Goal: Transaction & Acquisition: Purchase product/service

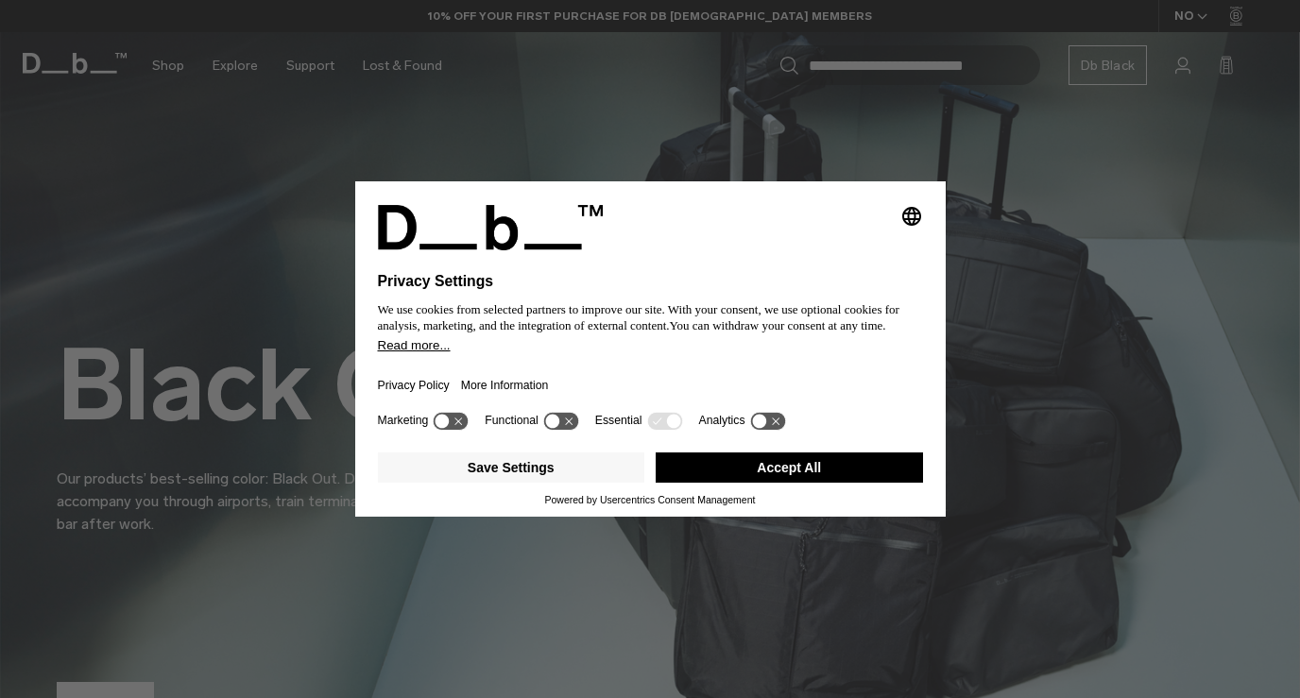
click at [757, 474] on button "Accept All" at bounding box center [789, 468] width 267 height 30
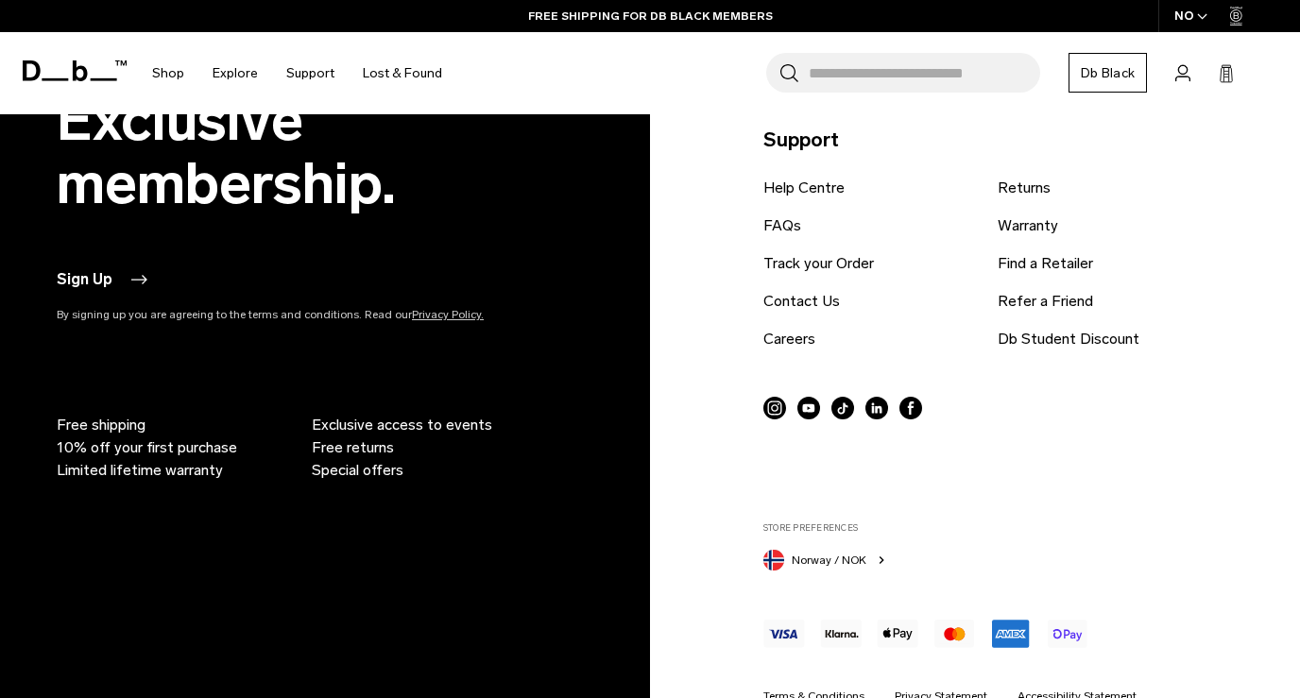
scroll to position [4508, 0]
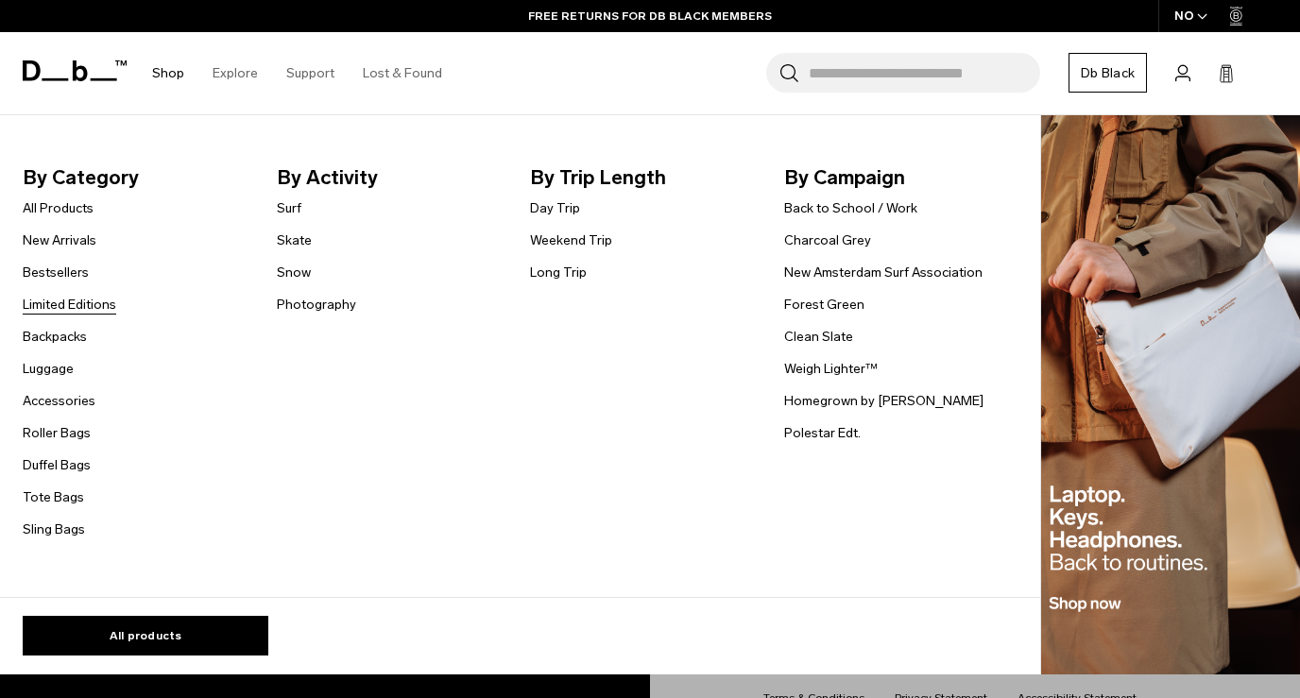
click at [99, 308] on link "Limited Editions" at bounding box center [70, 305] width 94 height 20
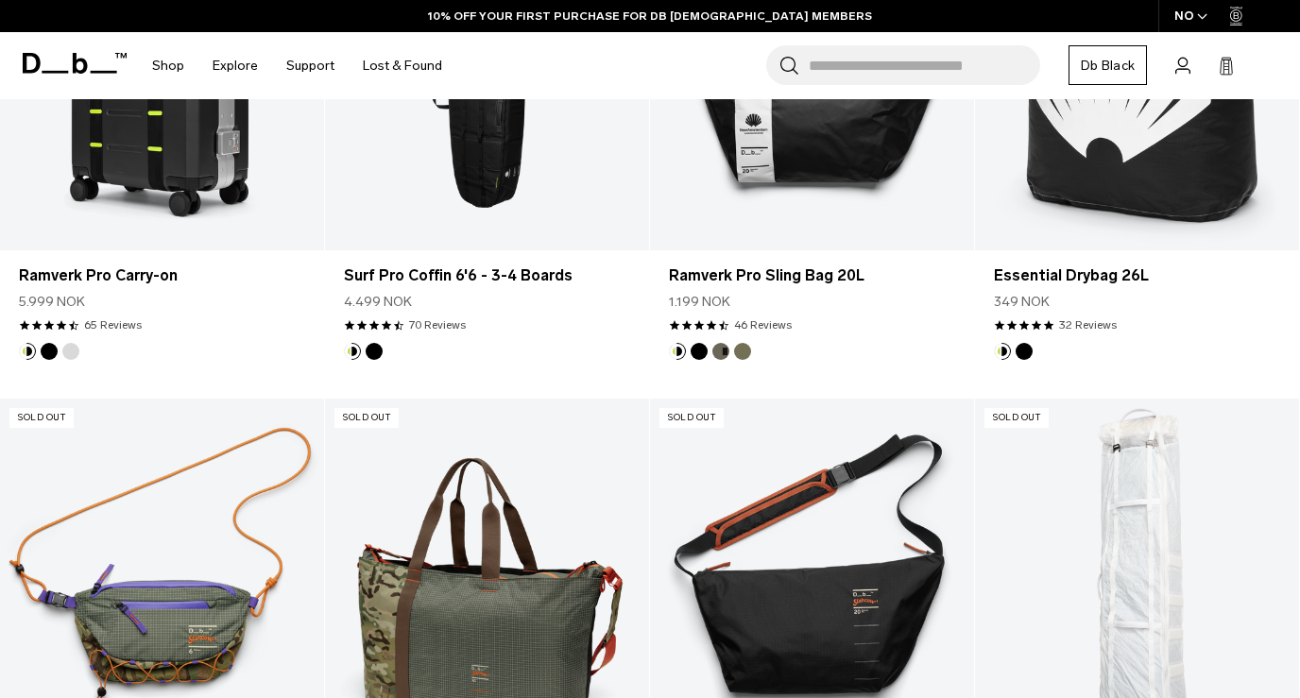
scroll to position [569, 0]
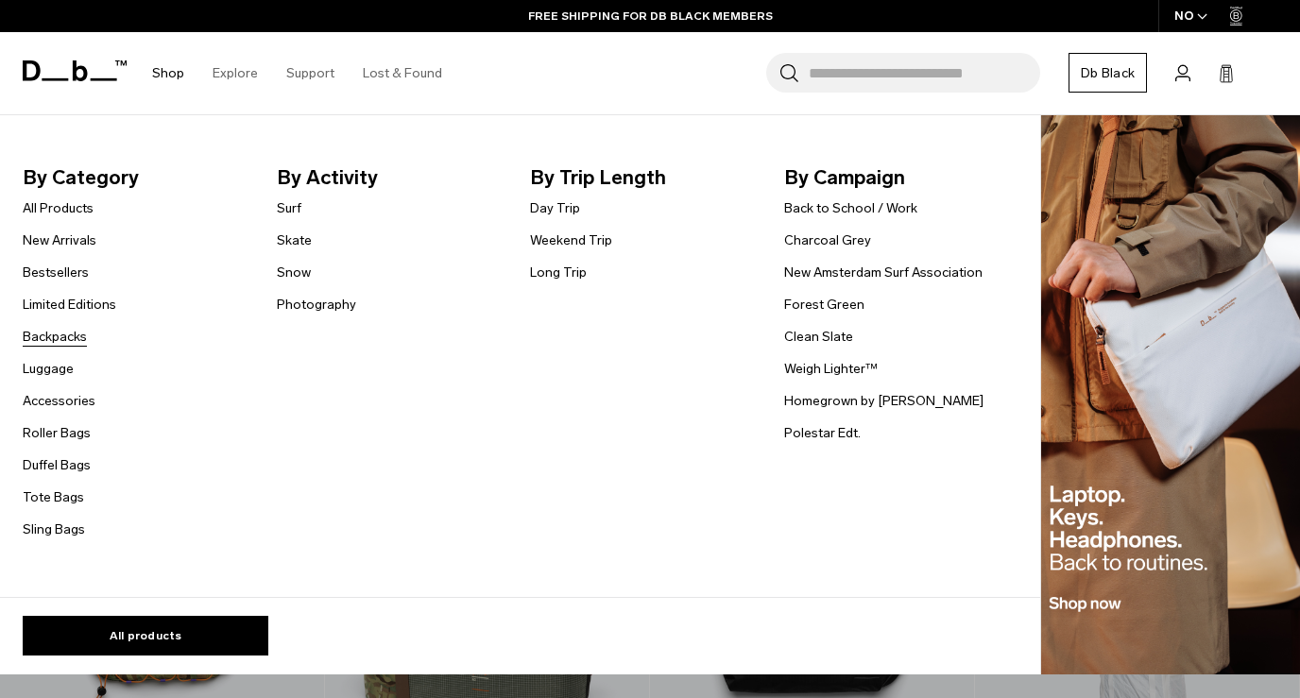
click at [74, 339] on link "Backpacks" at bounding box center [55, 337] width 64 height 20
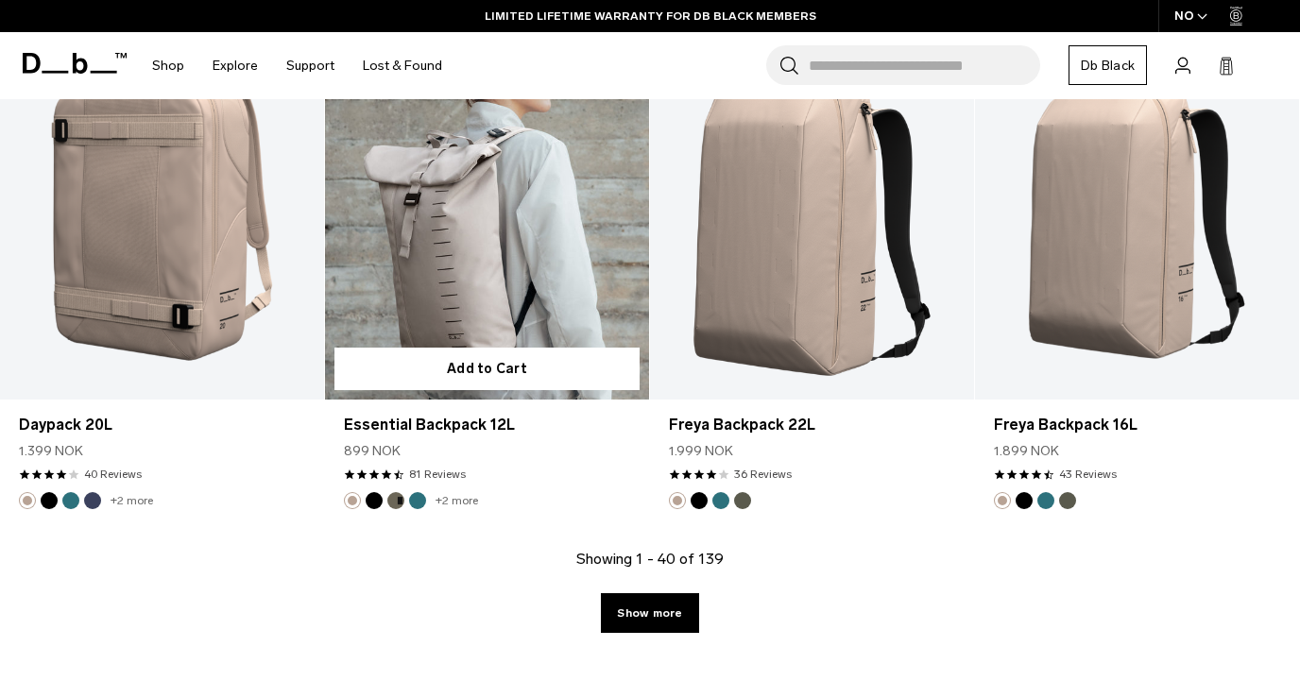
scroll to position [4998, 0]
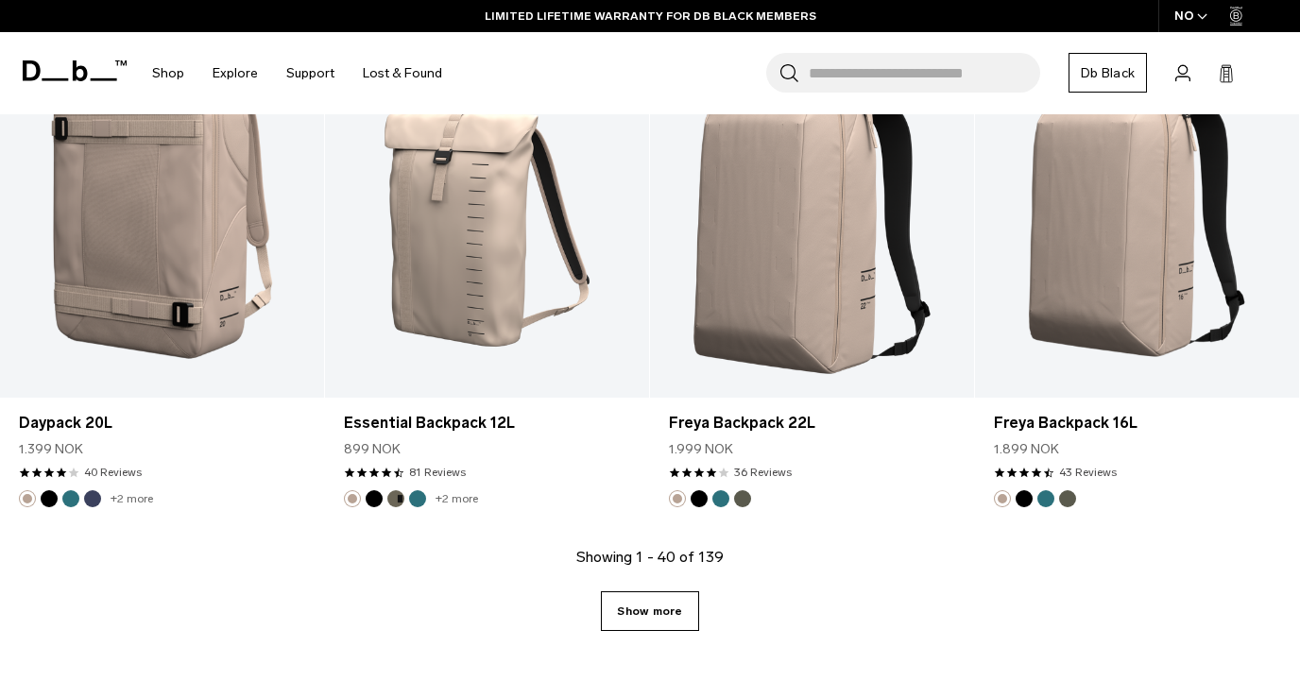
click at [627, 609] on link "Show more" at bounding box center [649, 612] width 97 height 40
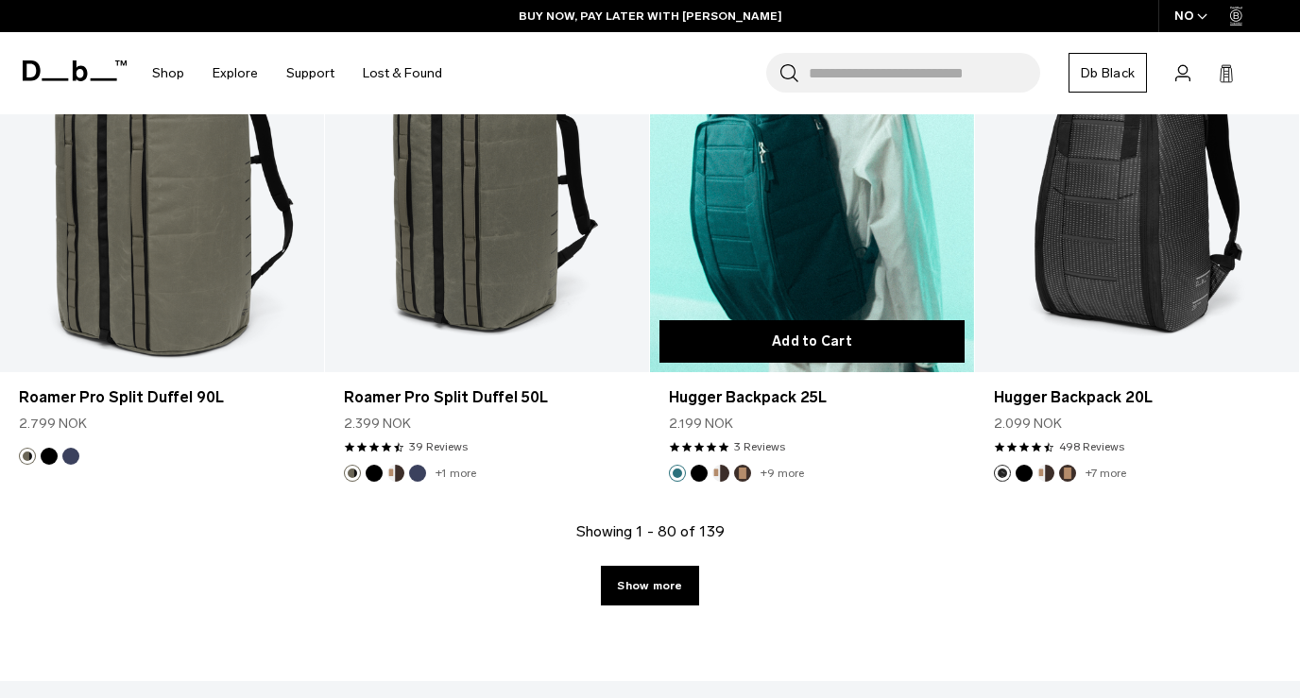
scroll to position [10110, 0]
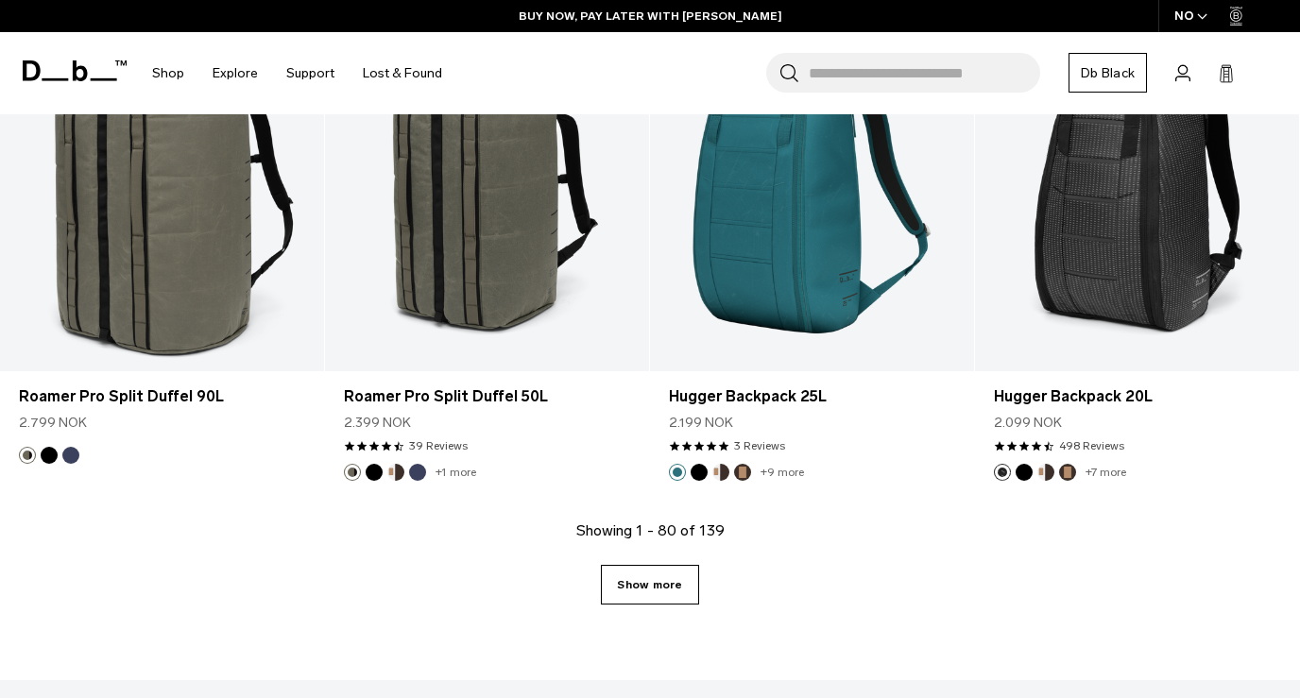
click at [663, 570] on link "Show more" at bounding box center [649, 585] width 97 height 40
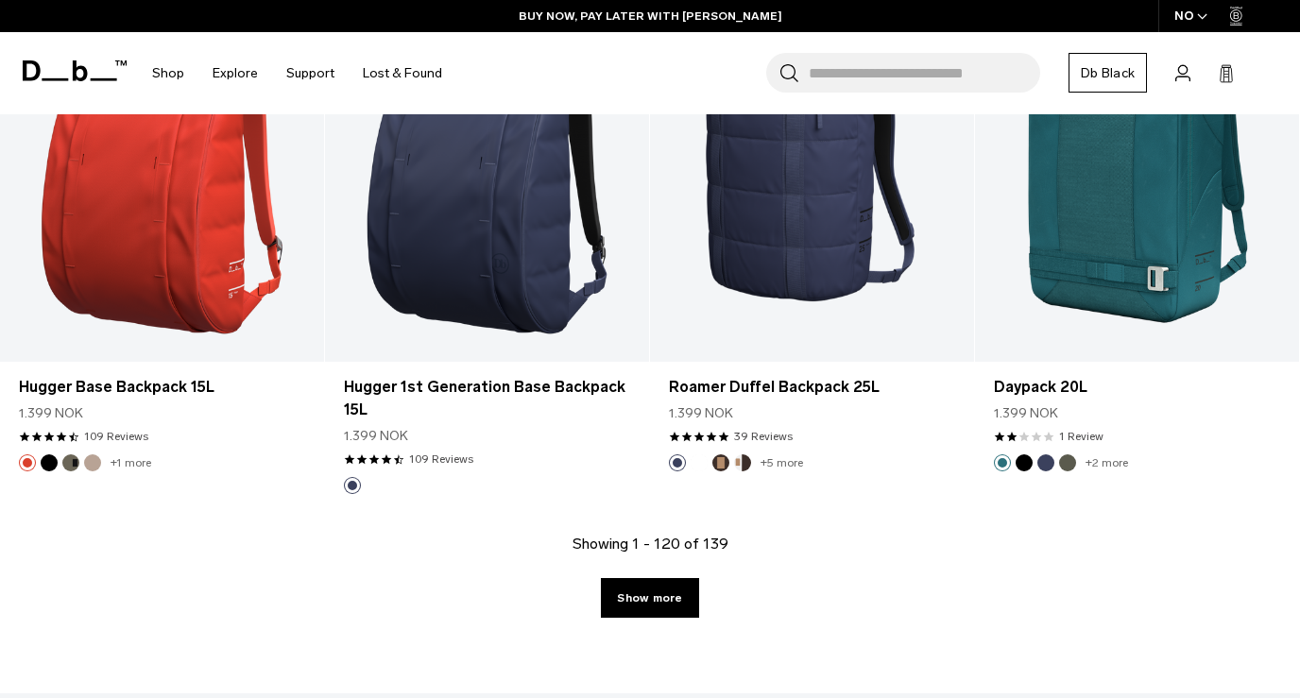
scroll to position [15197, 0]
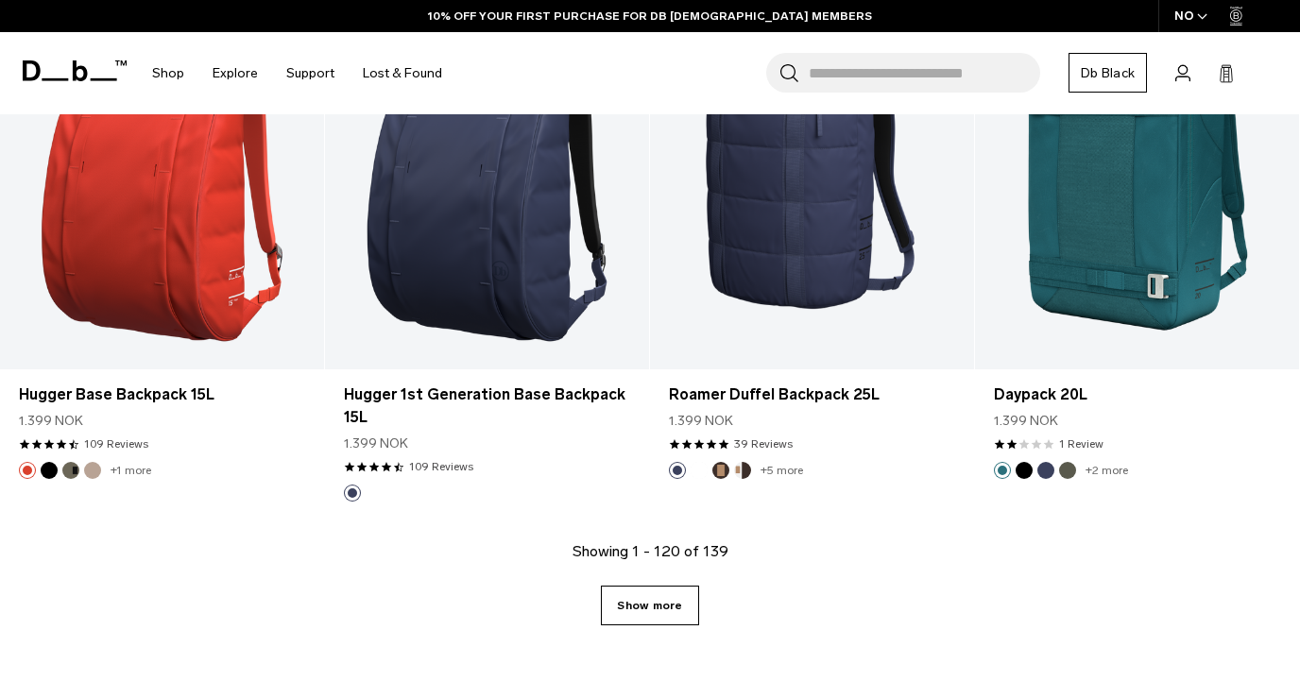
click at [636, 597] on link "Show more" at bounding box center [649, 606] width 97 height 40
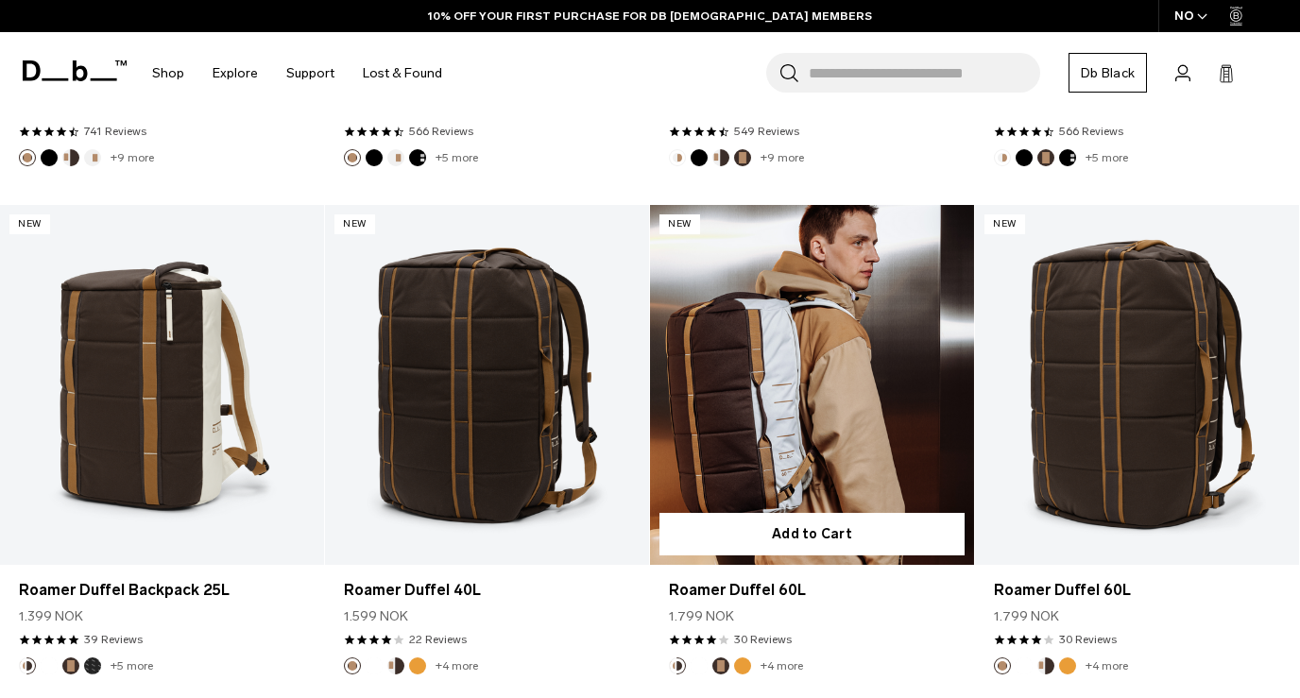
scroll to position [1277, 0]
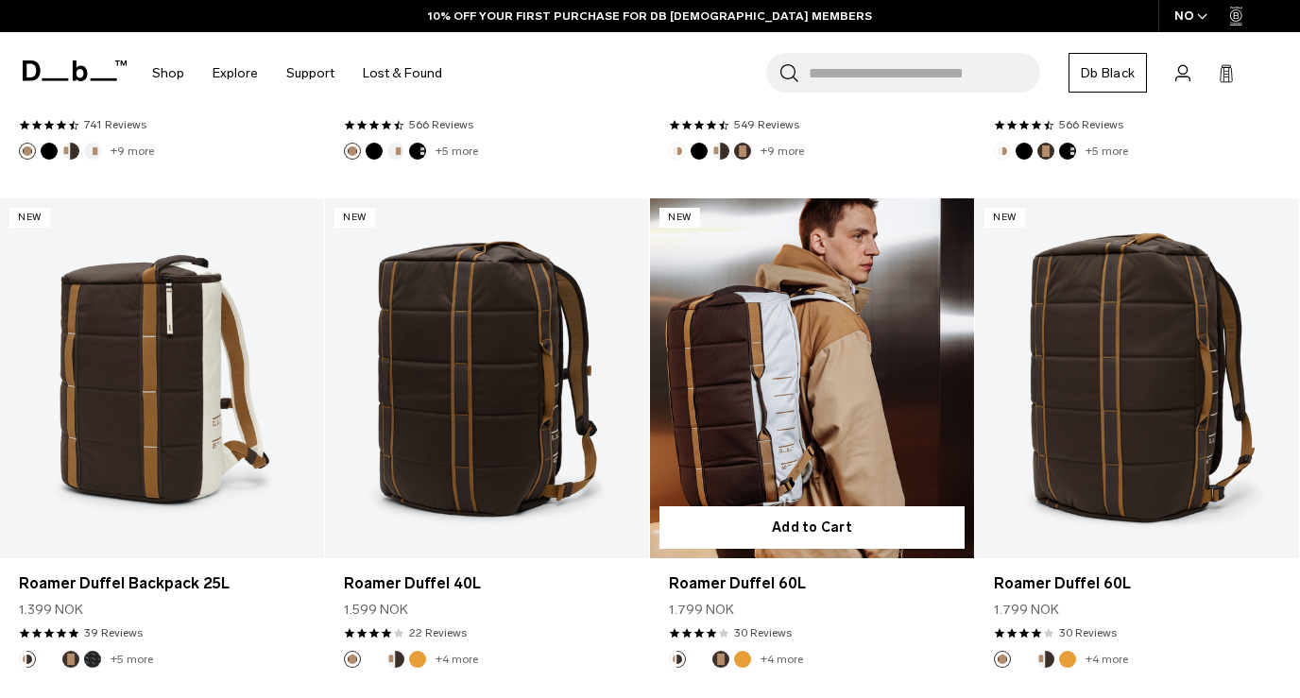
click at [818, 392] on link "Roamer Duffel 60L" at bounding box center [812, 378] width 324 height 360
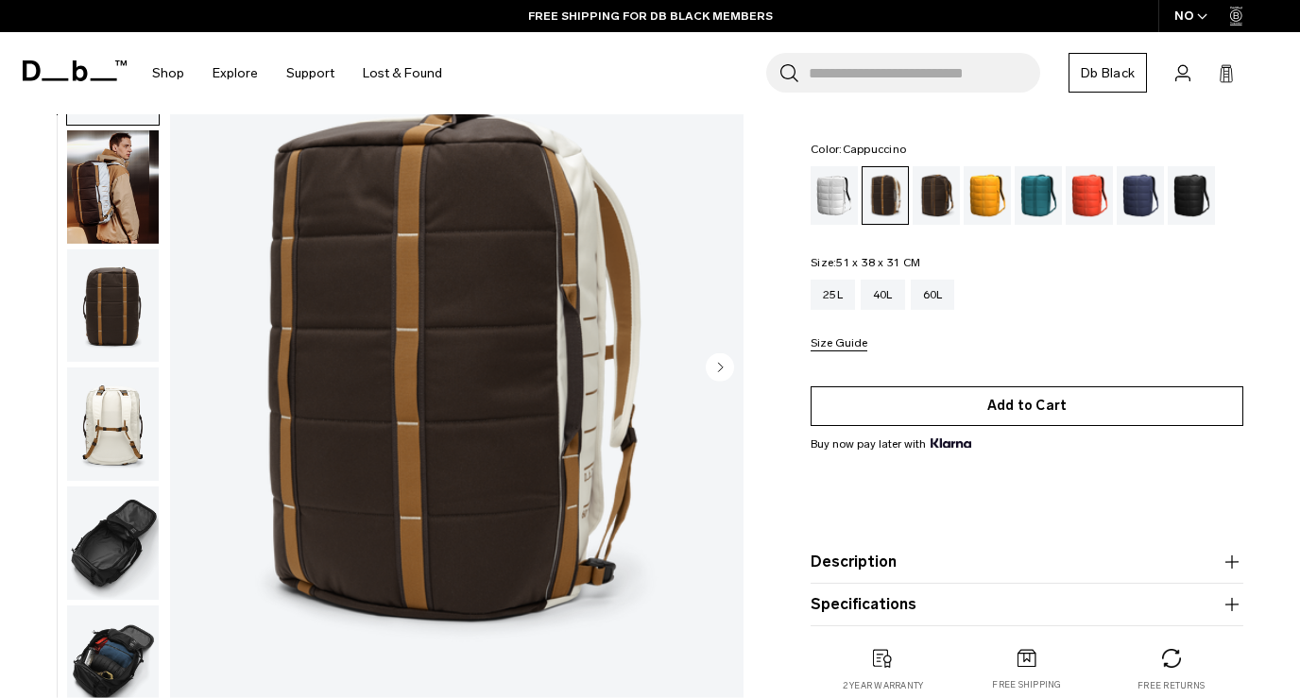
scroll to position [117, 0]
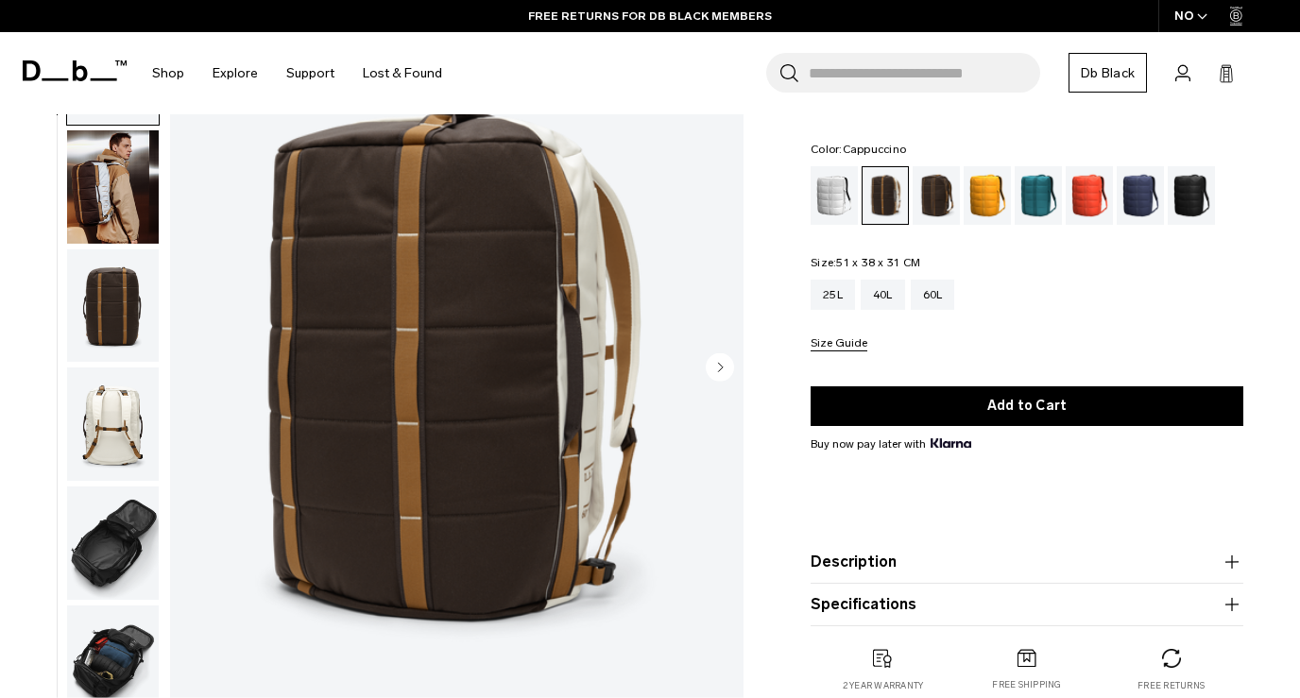
click at [130, 405] on img "button" at bounding box center [113, 424] width 92 height 113
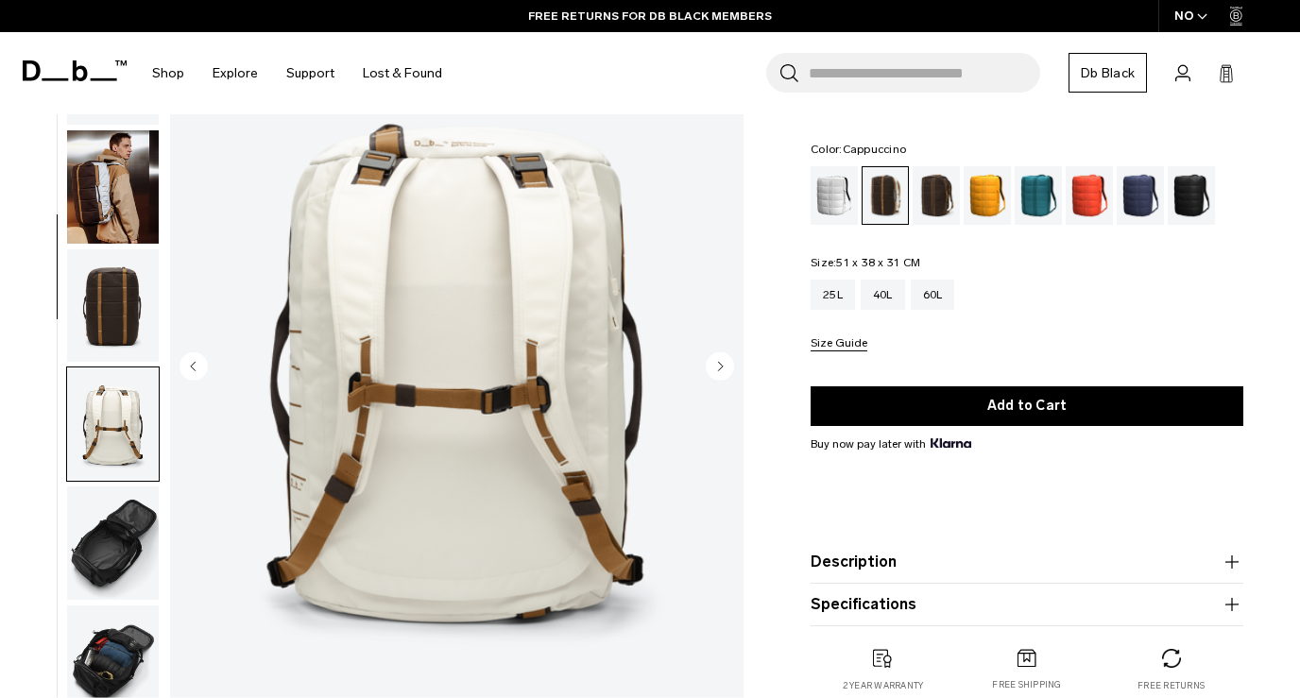
scroll to position [361, 0]
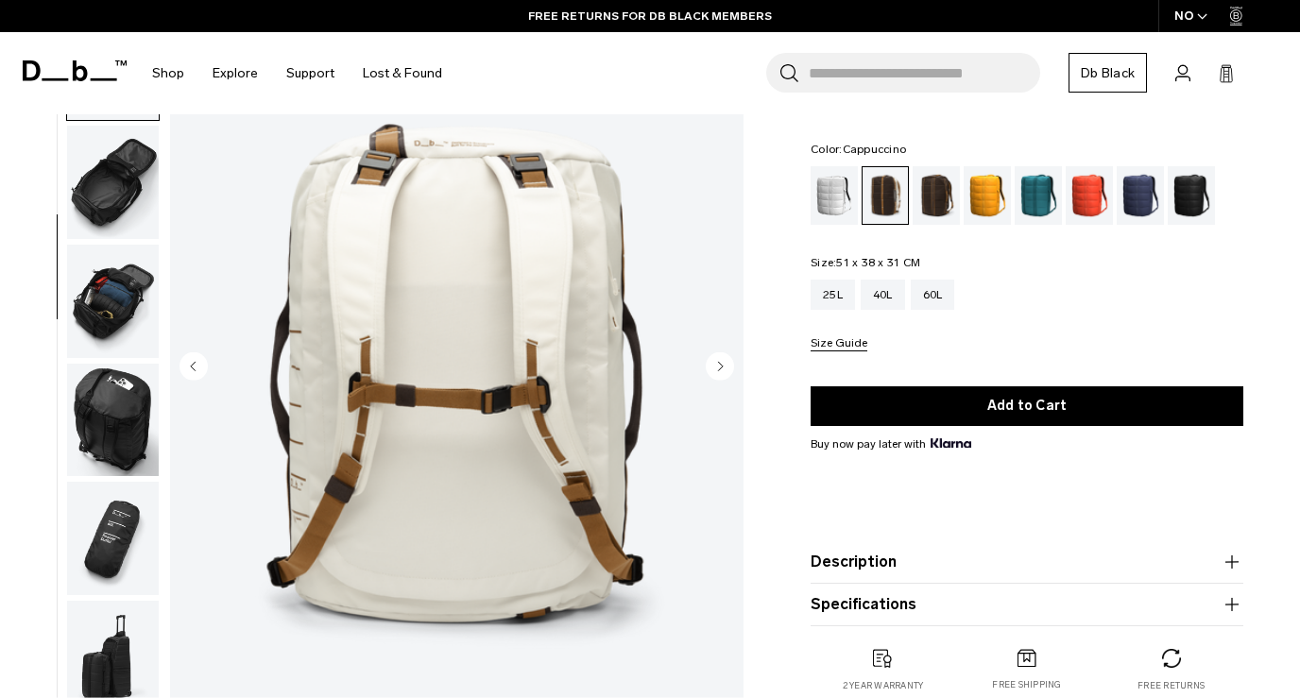
click at [117, 277] on img "button" at bounding box center [113, 301] width 92 height 113
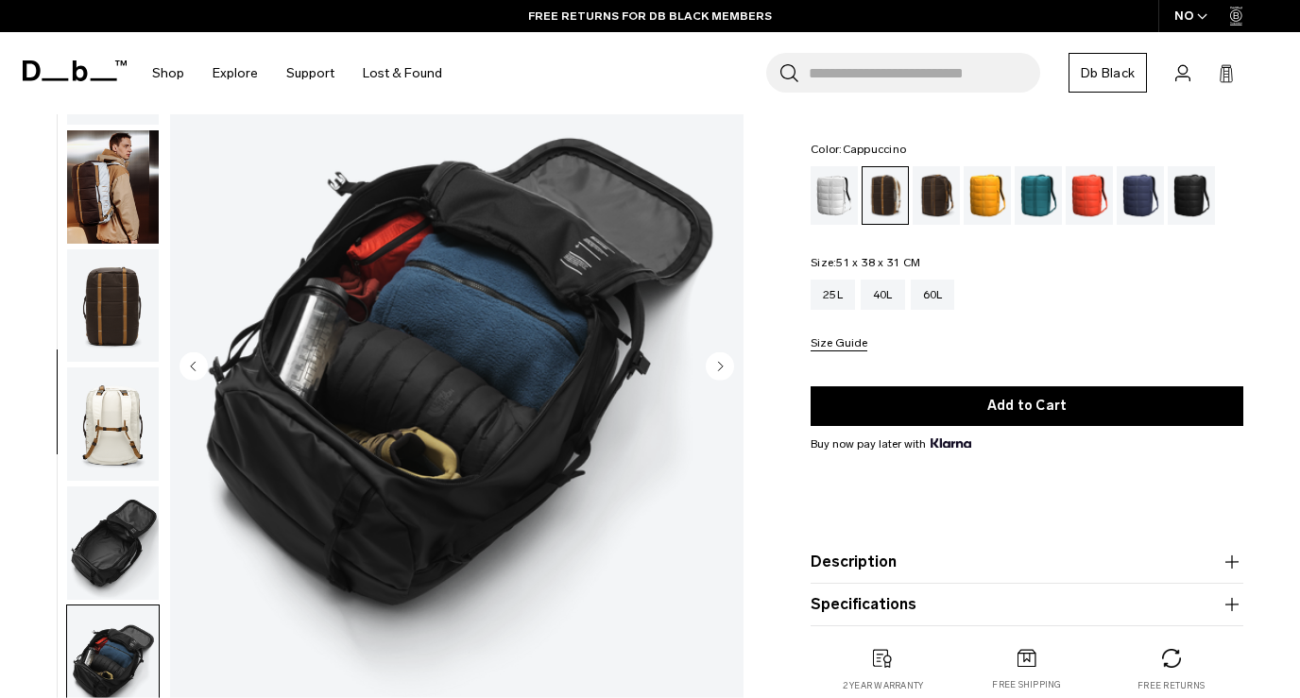
scroll to position [0, 0]
click at [114, 217] on img "button" at bounding box center [113, 186] width 92 height 113
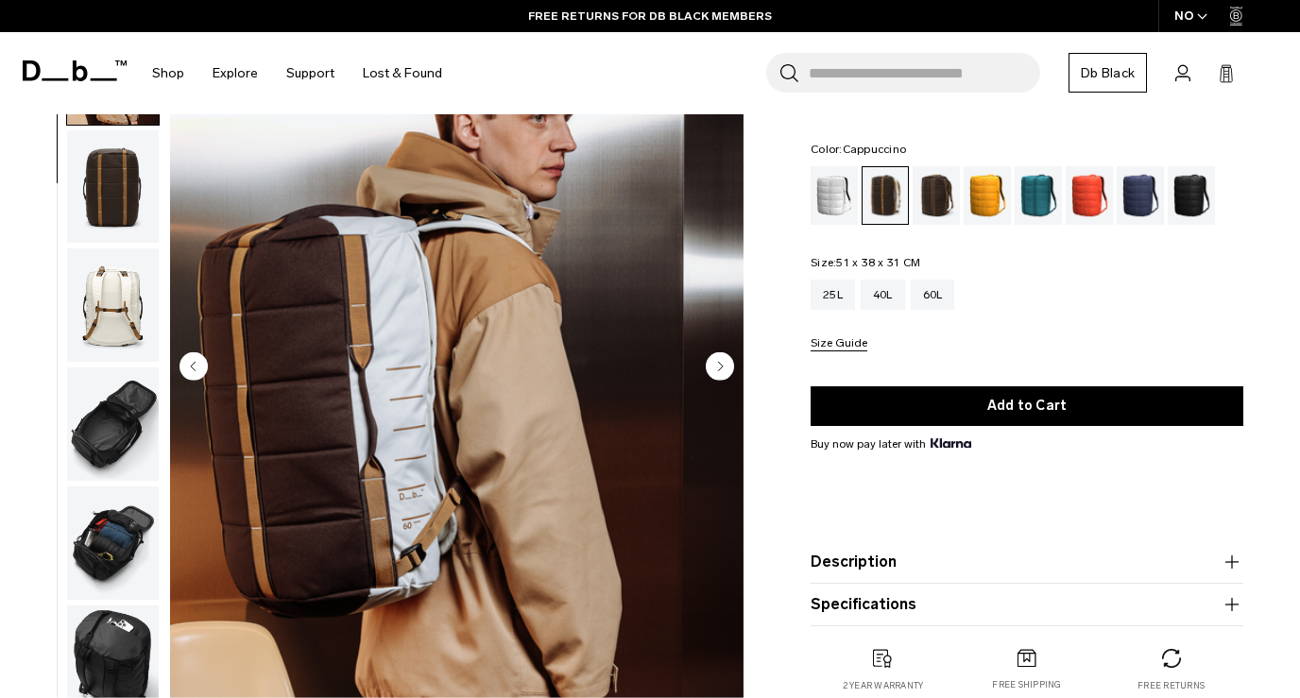
scroll to position [120, 0]
click at [105, 213] on img "button" at bounding box center [113, 185] width 92 height 113
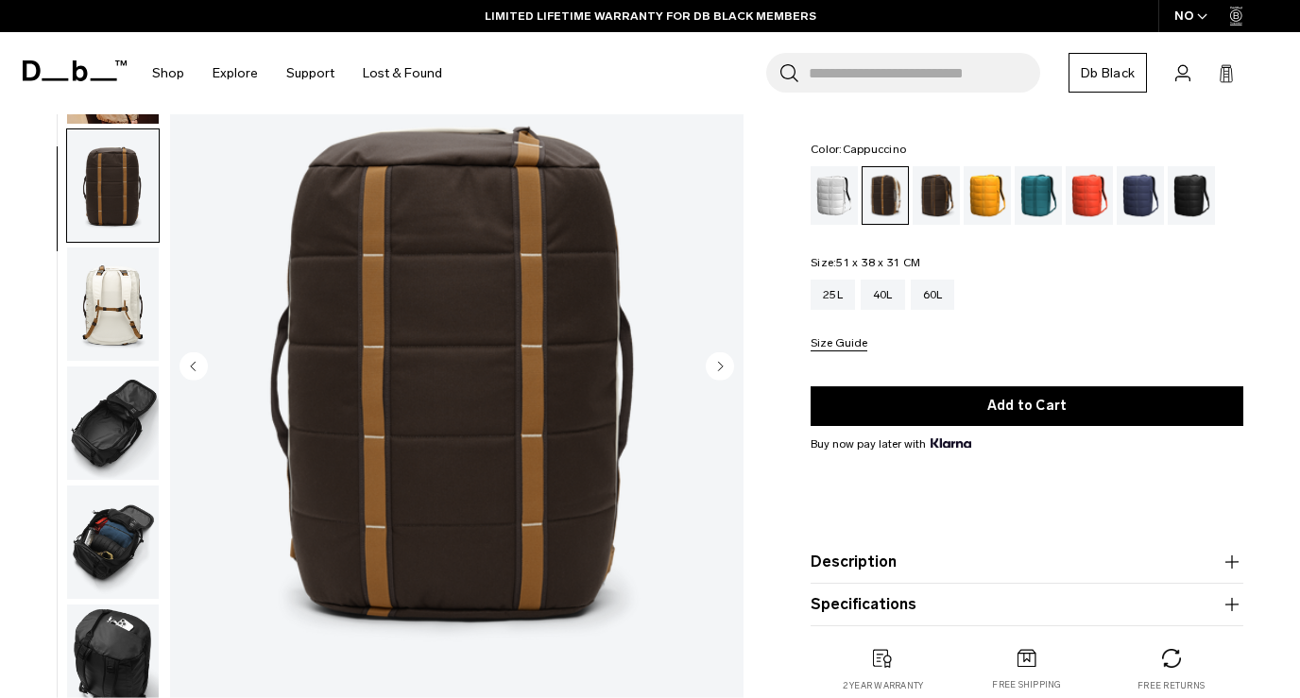
scroll to position [241, 0]
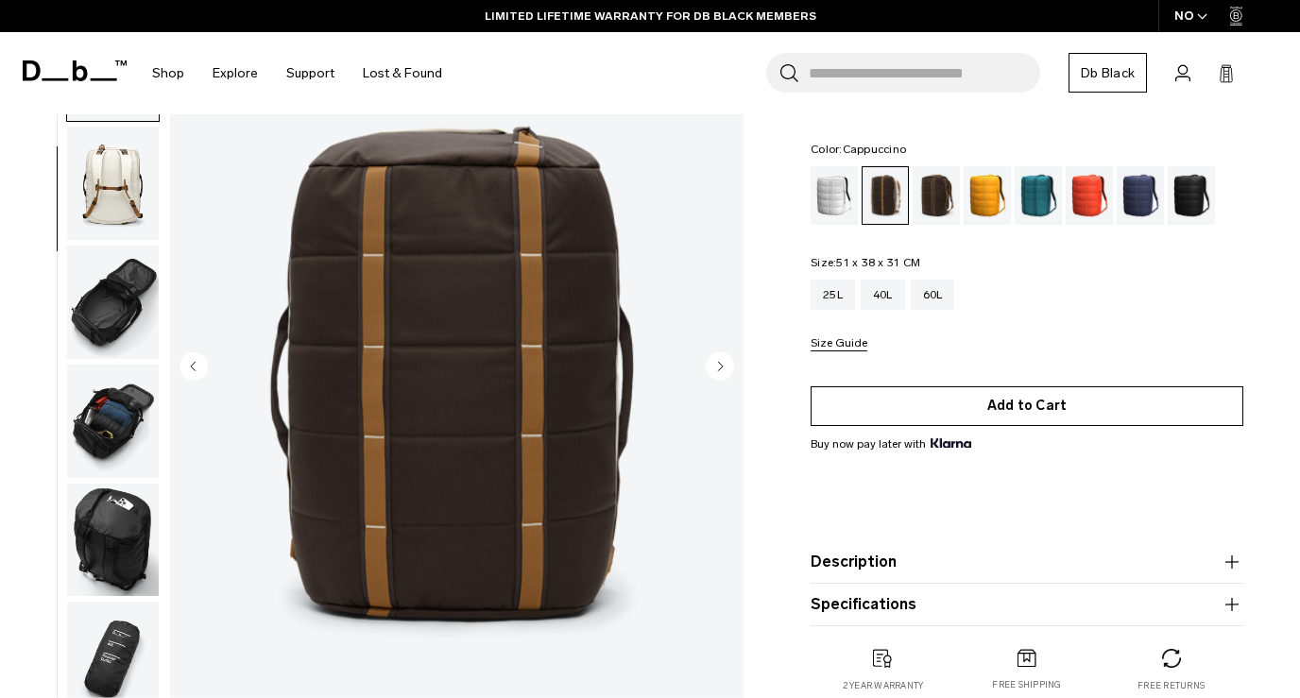
click at [881, 425] on button "Add to Cart" at bounding box center [1027, 407] width 433 height 40
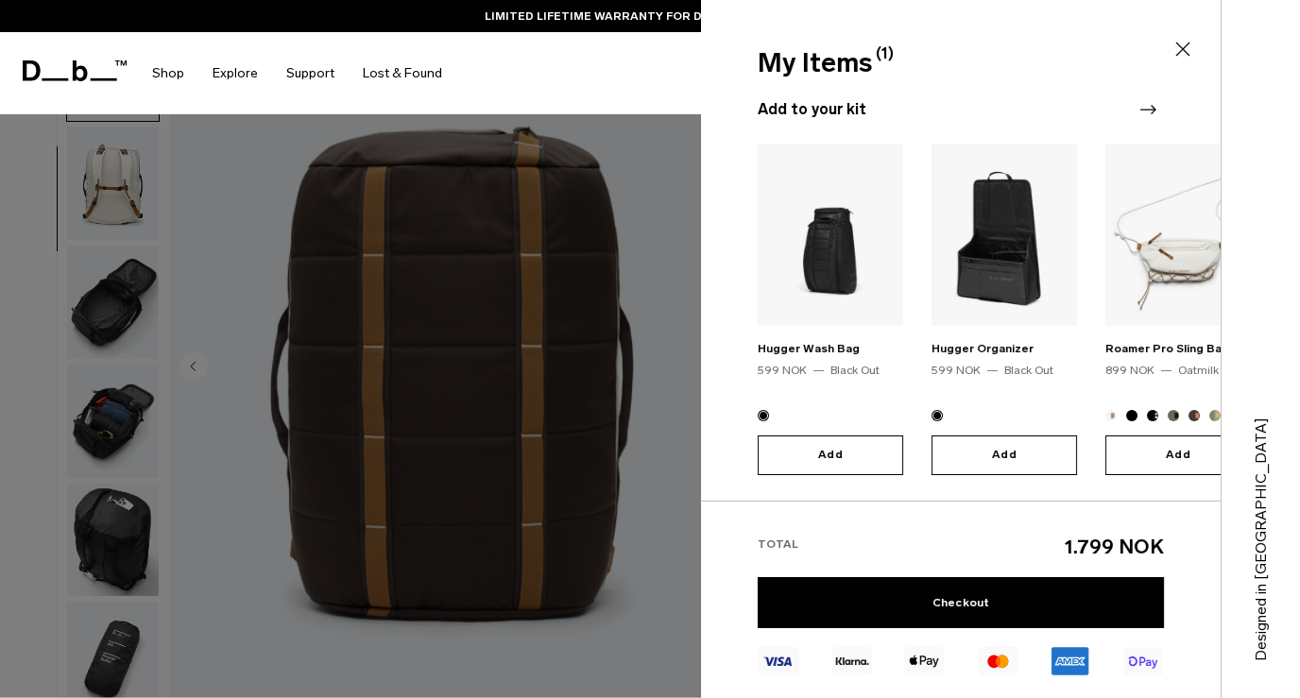
scroll to position [189, 0]
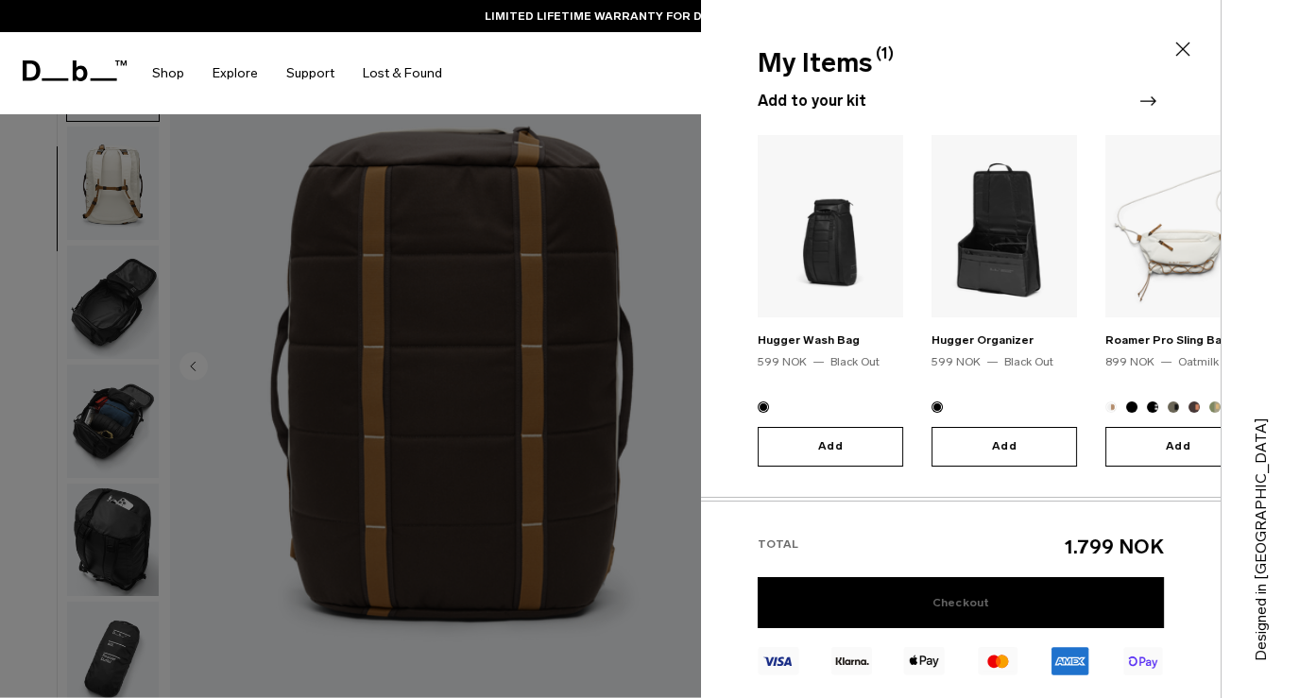
click at [945, 612] on link "Checkout" at bounding box center [961, 602] width 406 height 51
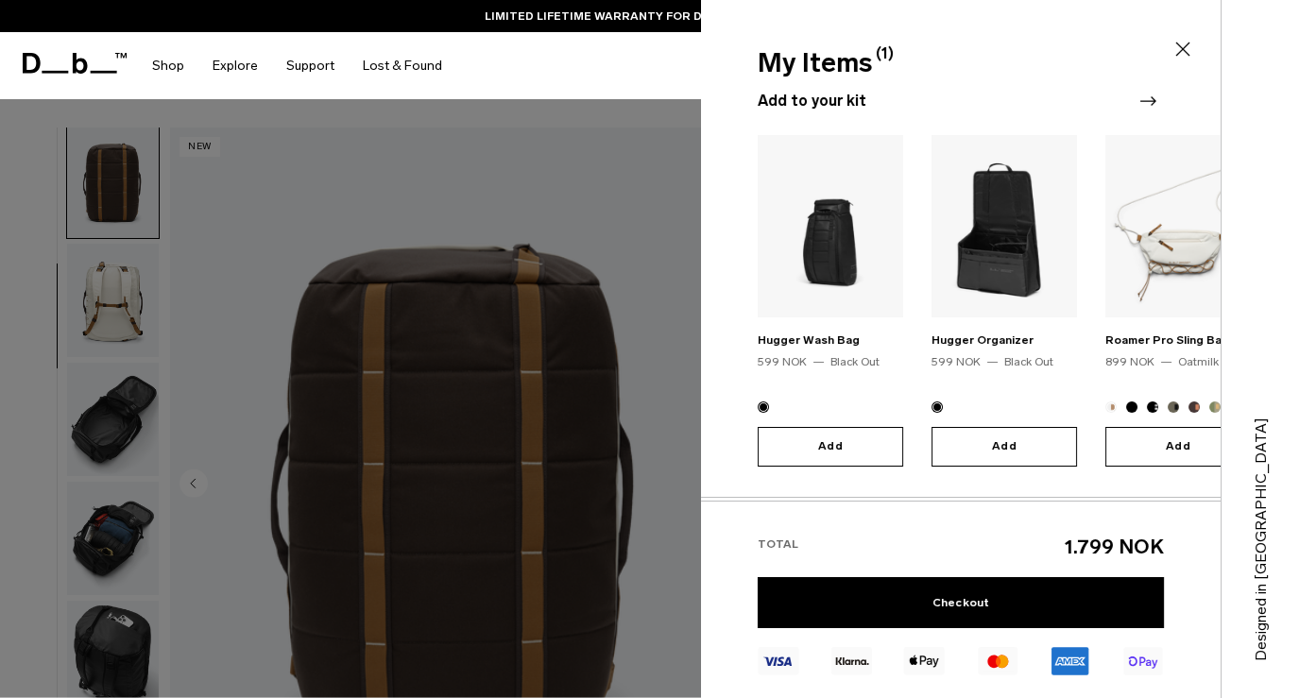
click at [1183, 51] on icon at bounding box center [1183, 49] width 23 height 23
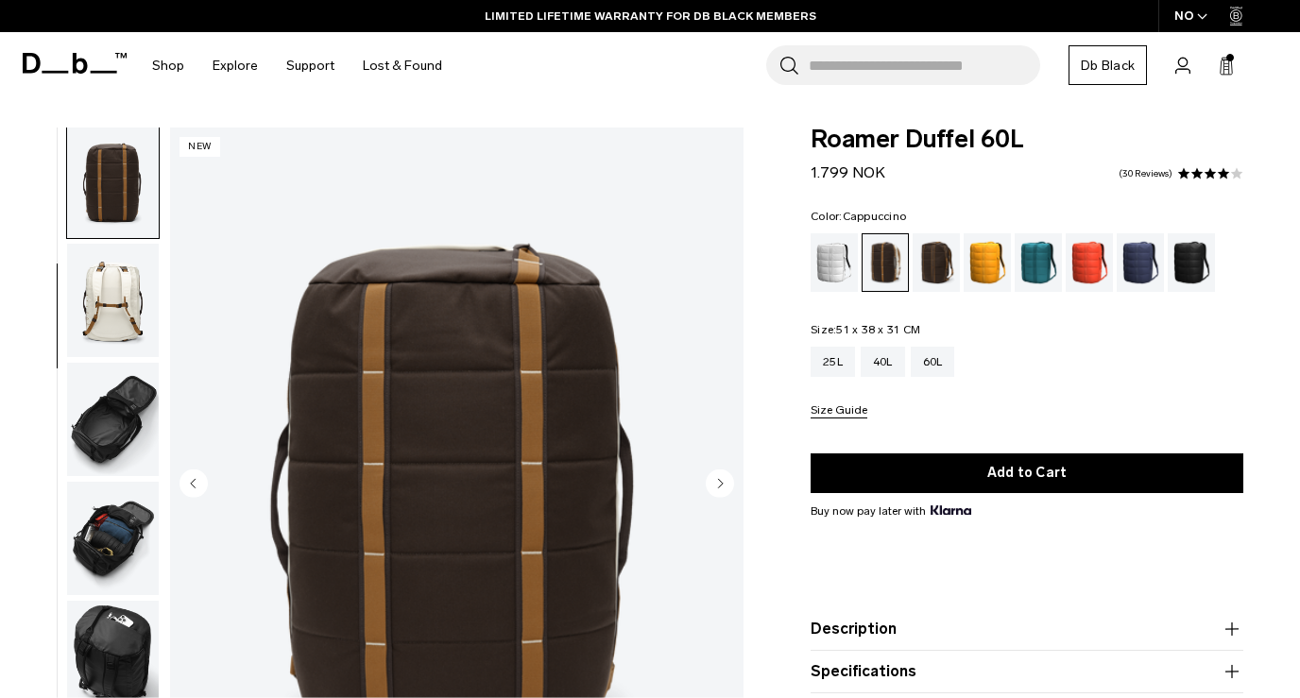
click at [124, 264] on img "button" at bounding box center [113, 300] width 92 height 113
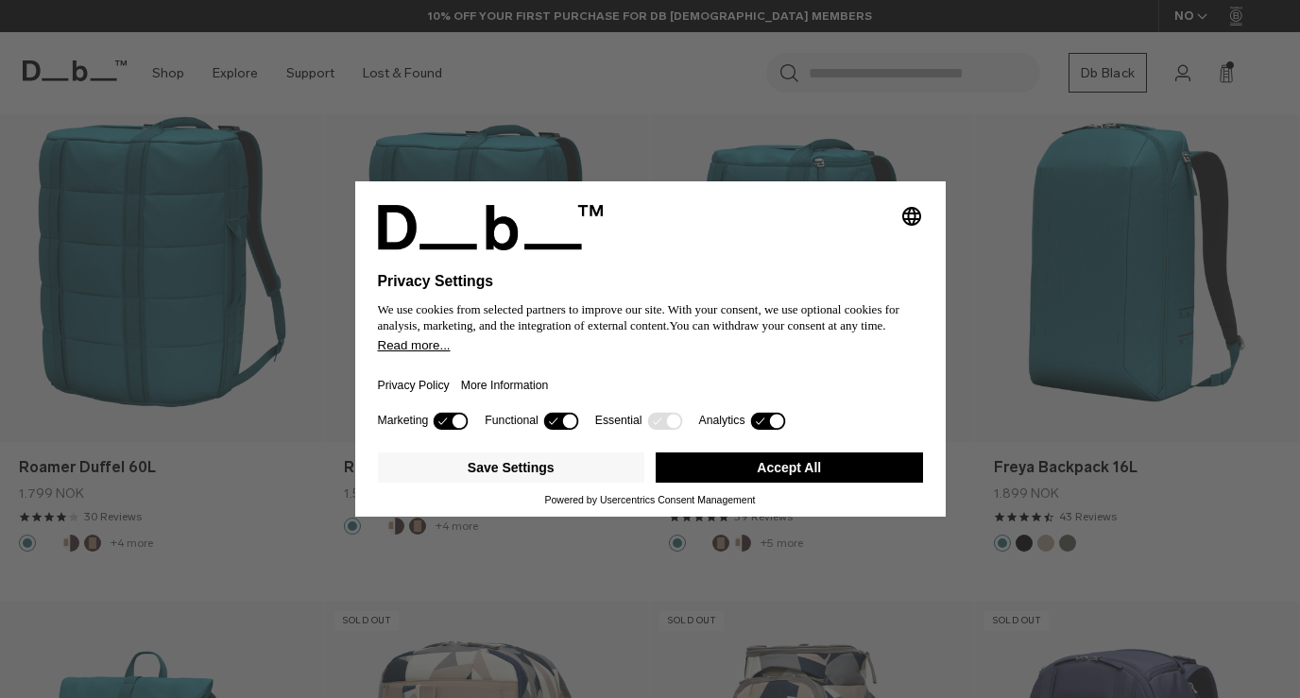
click at [760, 483] on button "Accept All" at bounding box center [789, 468] width 267 height 30
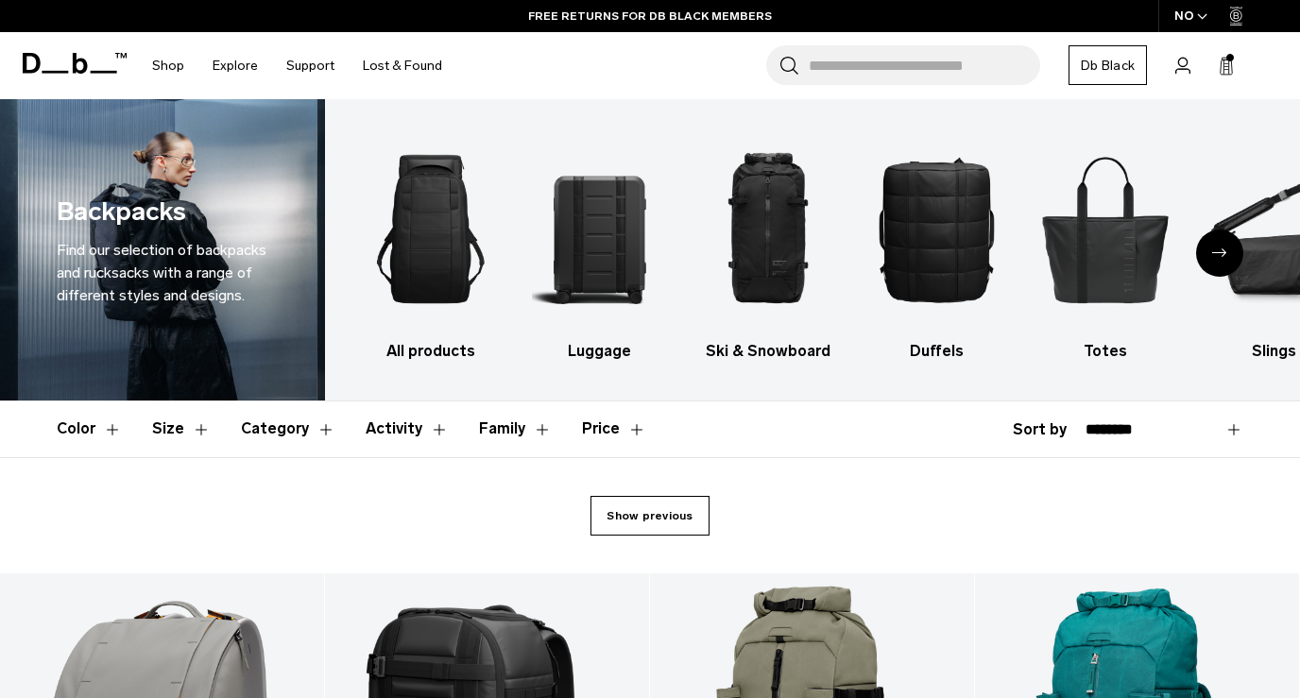
click at [663, 502] on link "Show previous" at bounding box center [650, 516] width 118 height 40
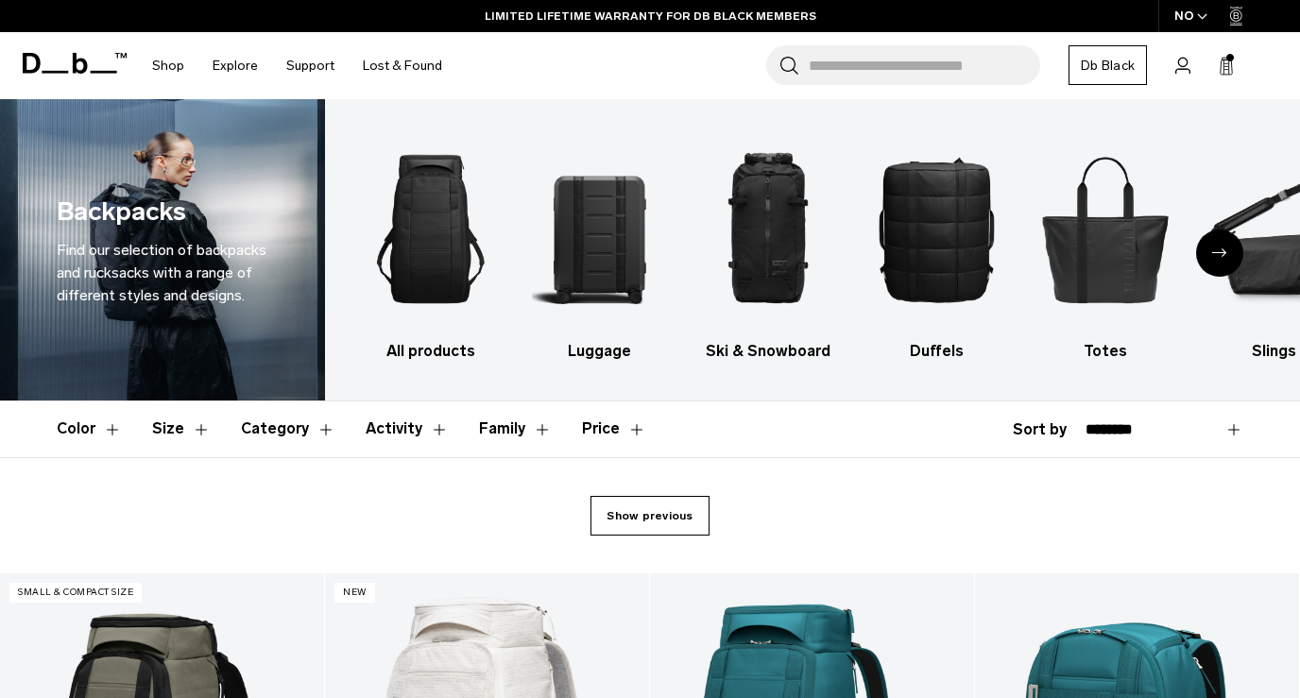
click at [658, 520] on link "Show previous" at bounding box center [650, 516] width 118 height 40
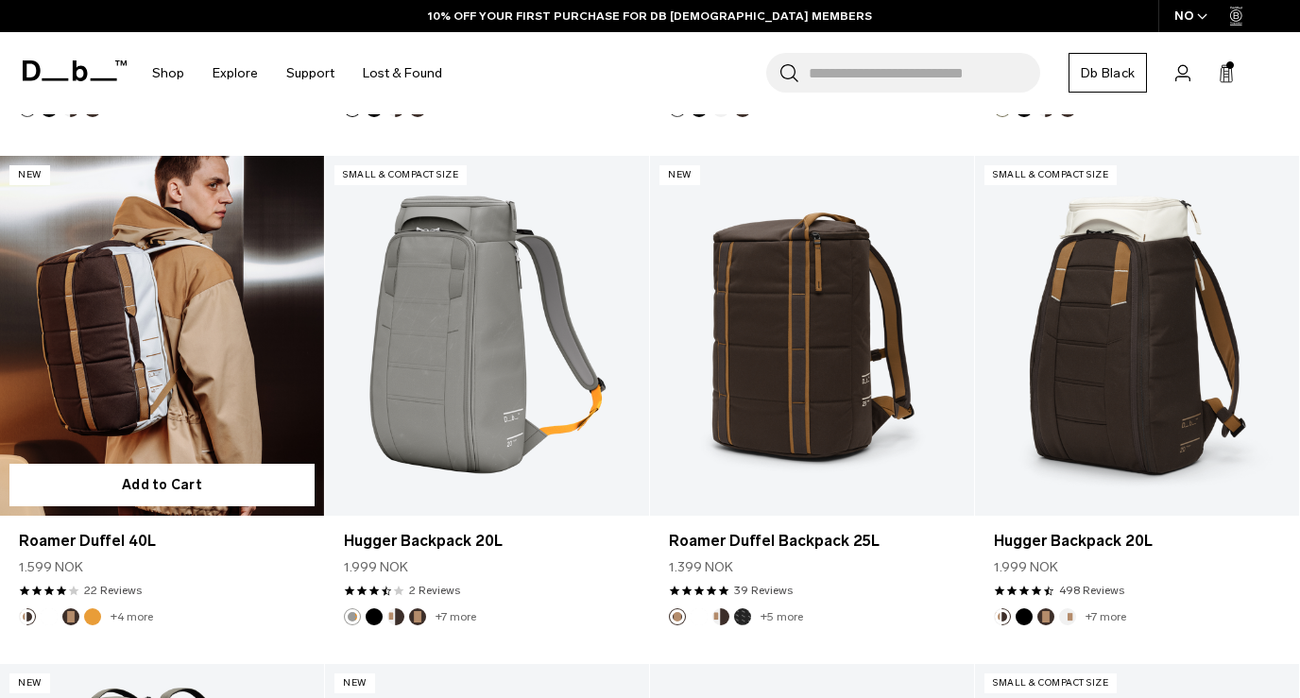
scroll to position [4478, 0]
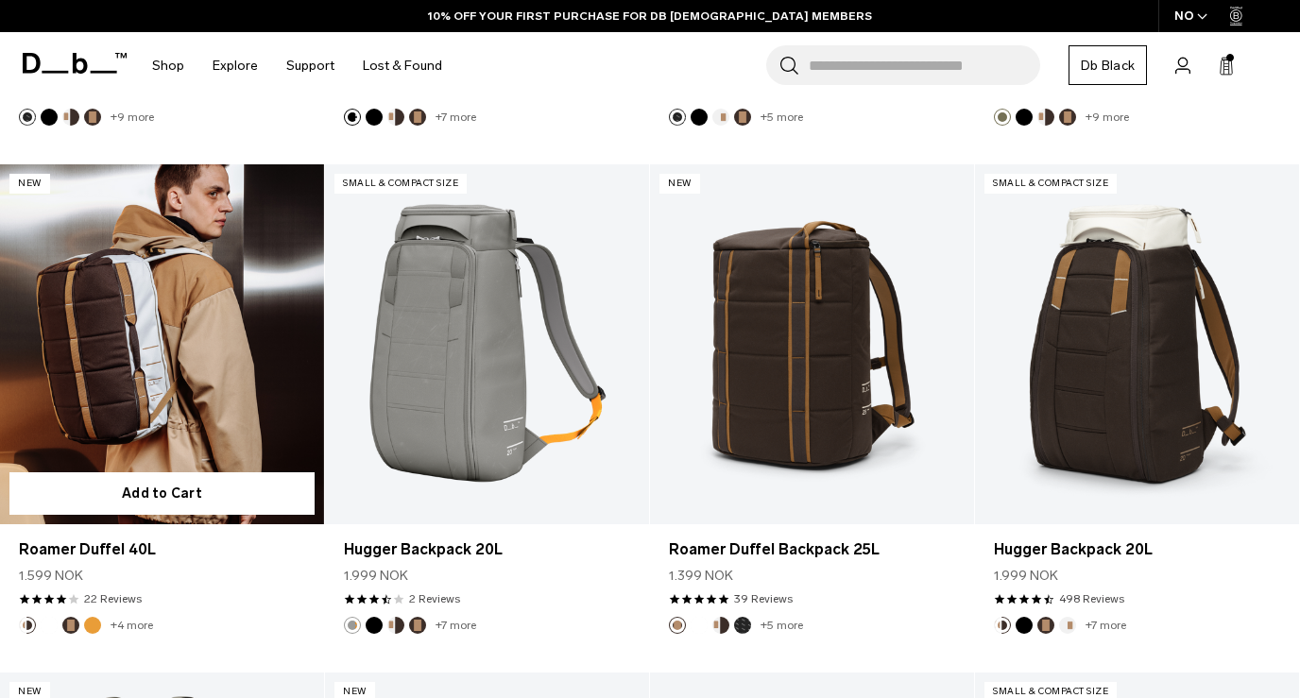
click at [199, 330] on link "Roamer Duffel 40L" at bounding box center [162, 344] width 324 height 360
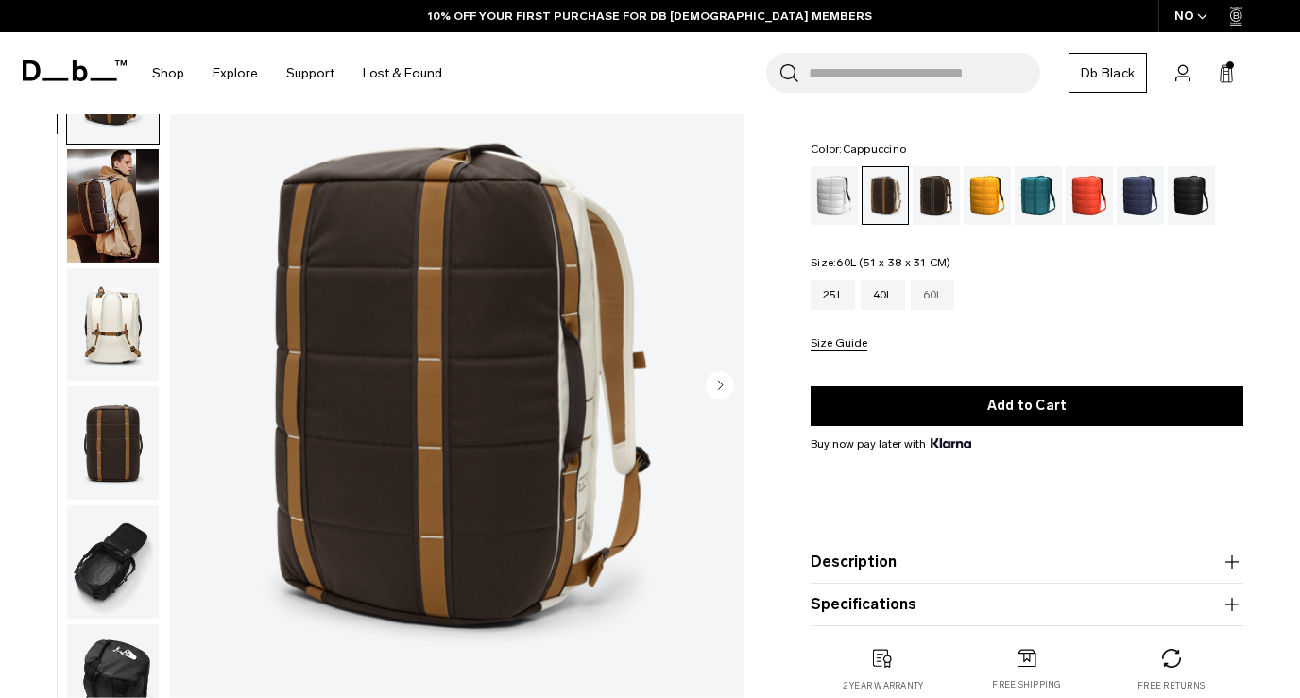
click at [944, 297] on div "60L" at bounding box center [933, 295] width 44 height 30
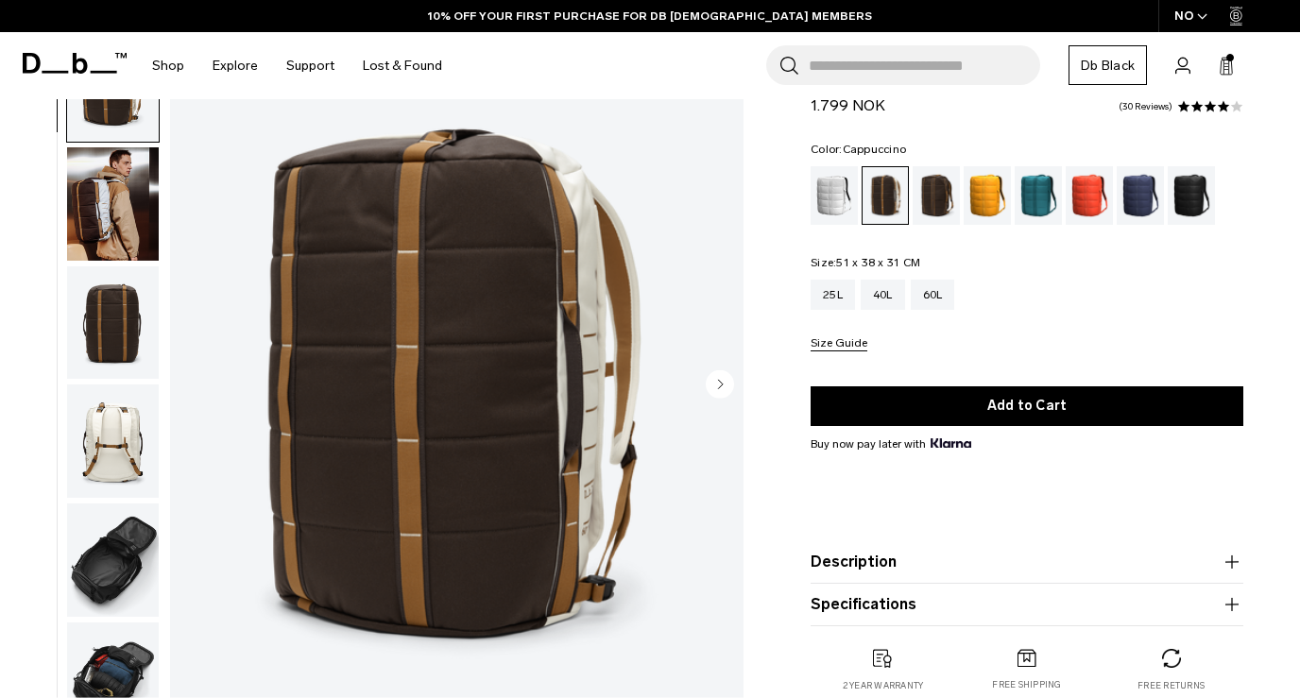
scroll to position [77, 0]
